Goal: Task Accomplishment & Management: Use online tool/utility

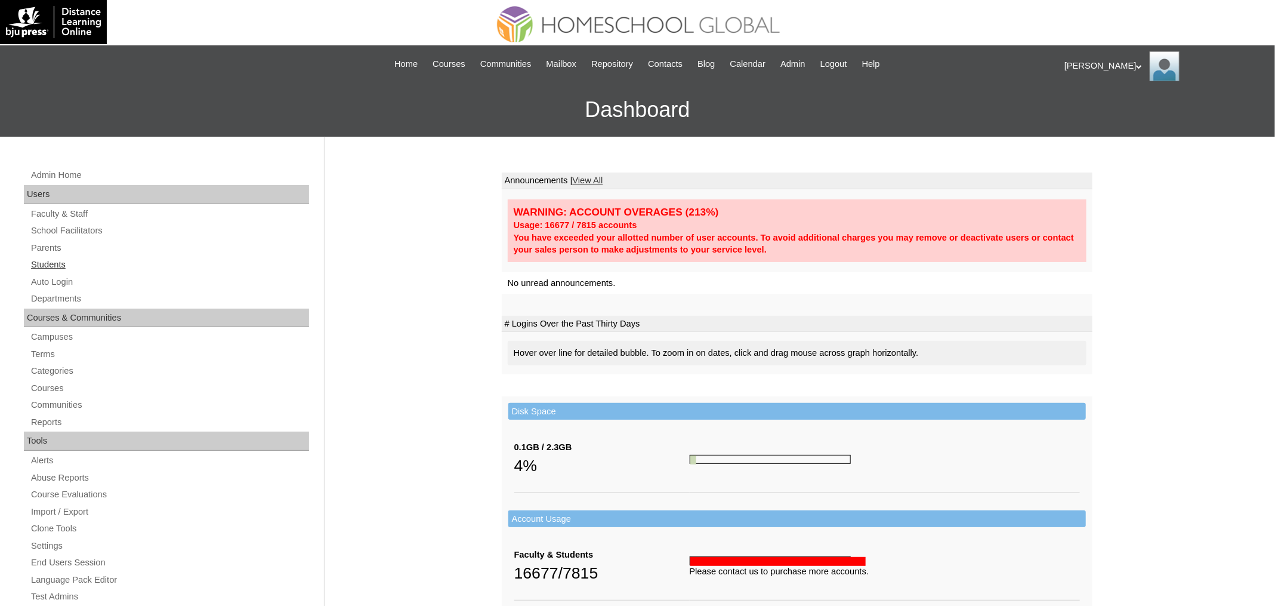
click at [77, 265] on link "Students" at bounding box center [169, 264] width 279 height 15
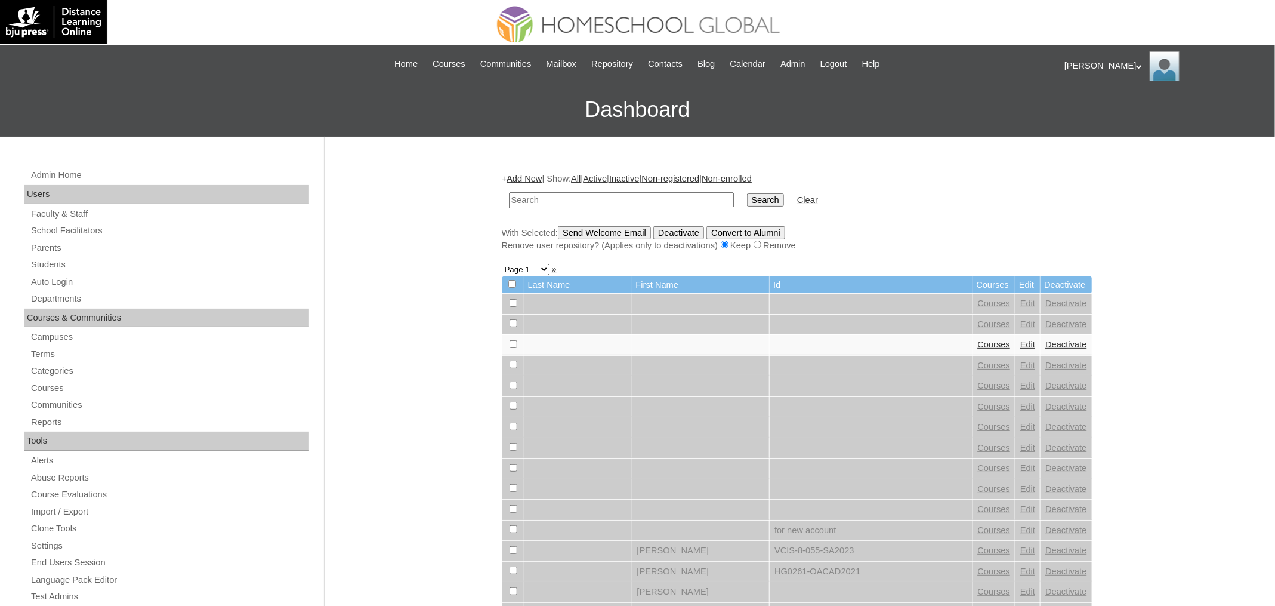
paste input "Alfonso Javier"
type input "Alfonso Javier"
click at [761, 199] on input "Search" at bounding box center [765, 199] width 37 height 13
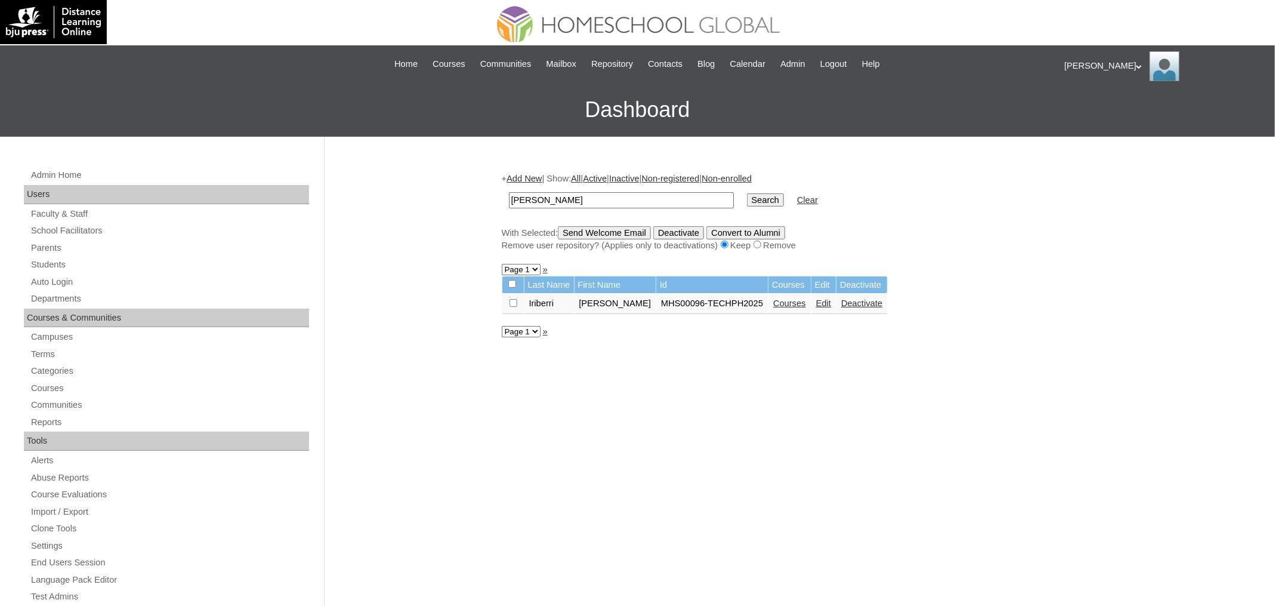
click at [792, 302] on link "Courses" at bounding box center [789, 303] width 33 height 10
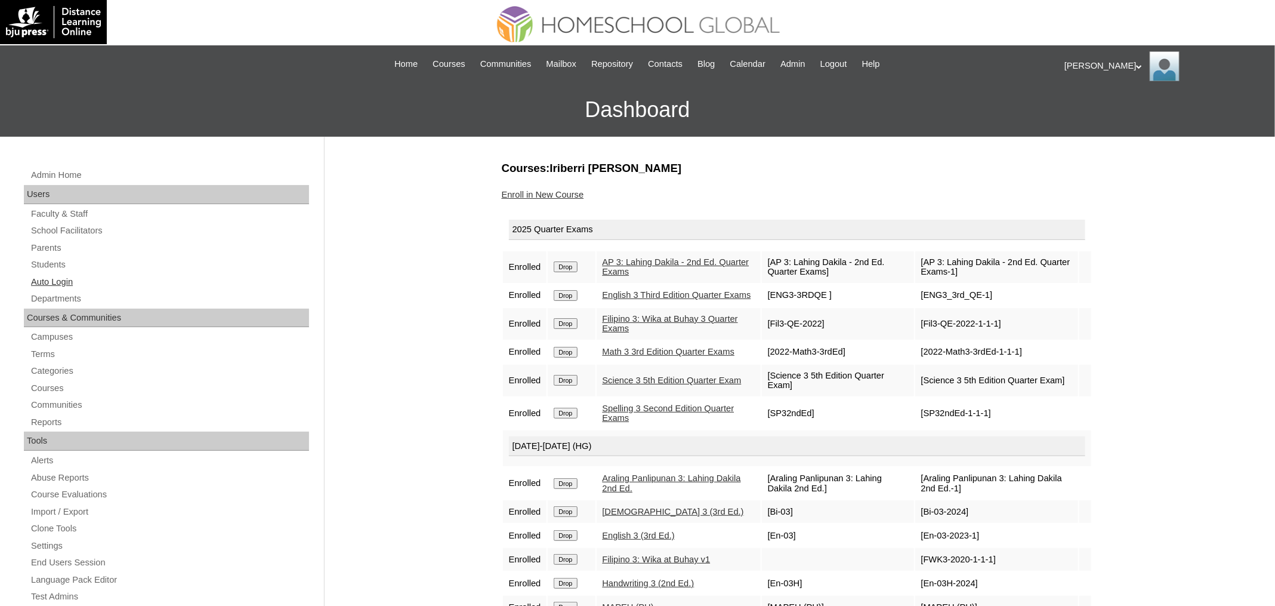
click at [69, 284] on link "Auto Login" at bounding box center [169, 281] width 279 height 15
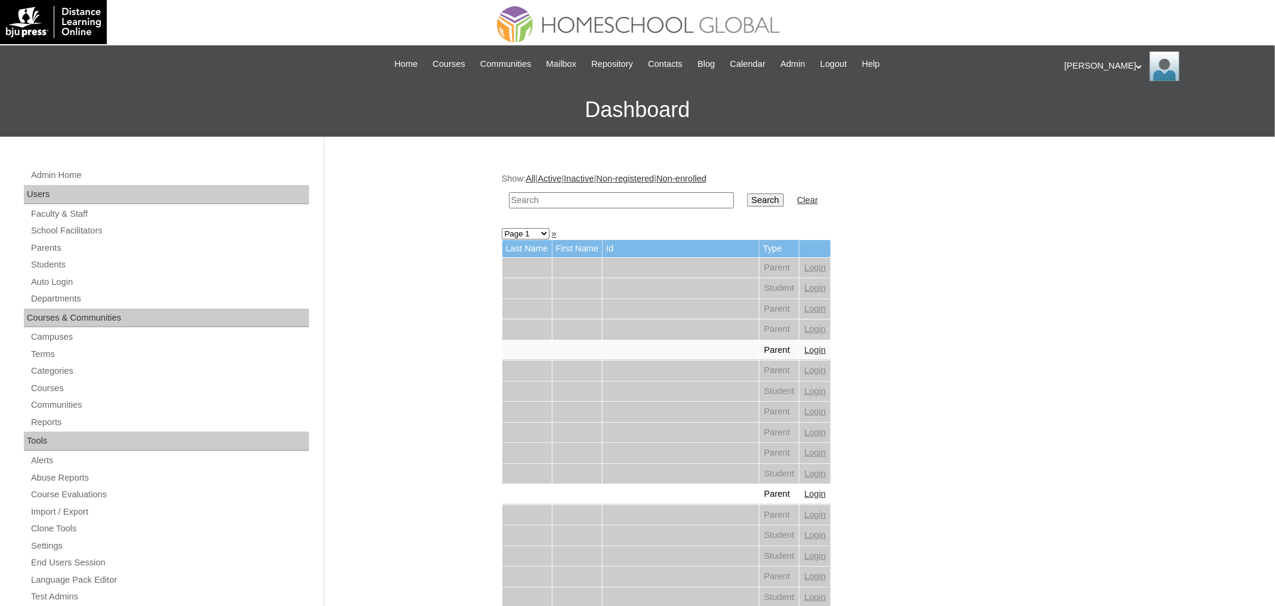
click at [592, 200] on input "text" at bounding box center [621, 200] width 225 height 16
paste input "[PERSON_NAME]"
type input "[PERSON_NAME]"
click at [771, 199] on input "Search" at bounding box center [765, 199] width 37 height 13
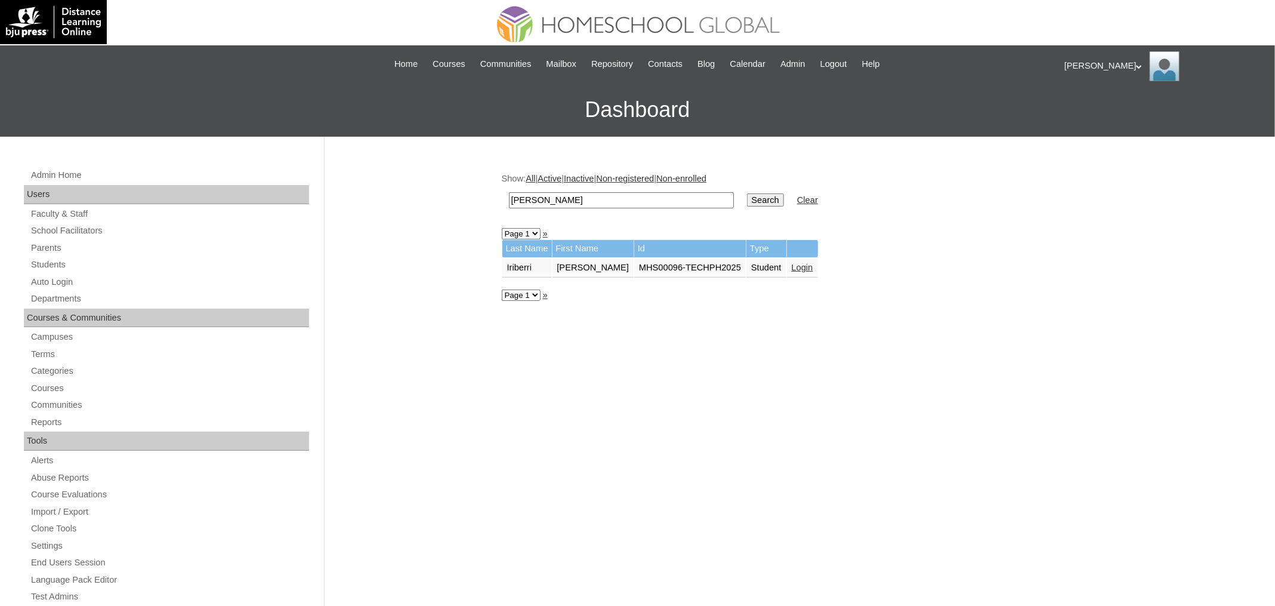
click at [809, 263] on link "Login" at bounding box center [802, 267] width 21 height 10
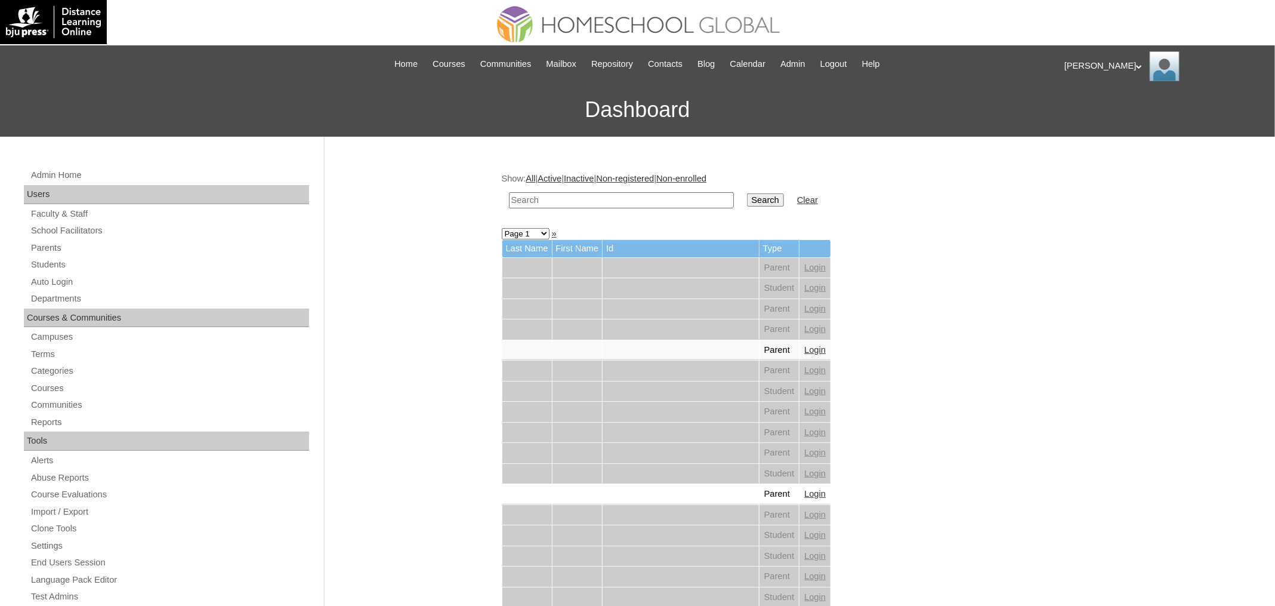
click at [559, 192] on input "text" at bounding box center [621, 200] width 225 height 16
paste input "Chester Blake"
type input "Chester Blake"
click at [747, 193] on input "Search" at bounding box center [765, 199] width 37 height 13
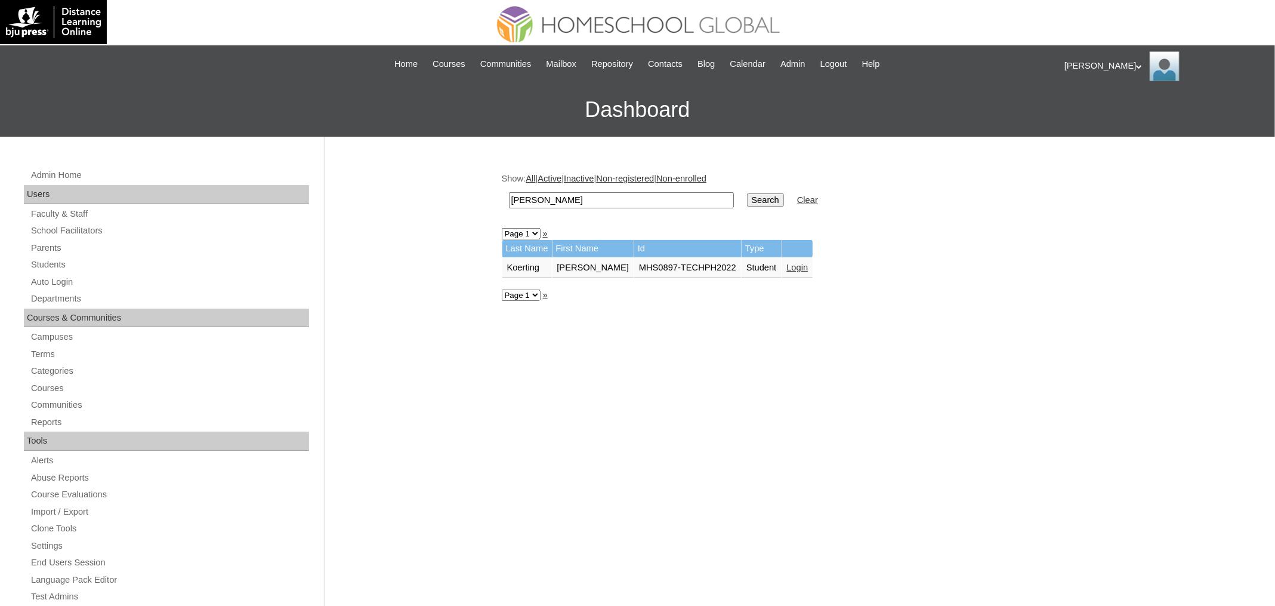
click at [808, 263] on link "Login" at bounding box center [797, 267] width 21 height 10
